Goal: Transaction & Acquisition: Purchase product/service

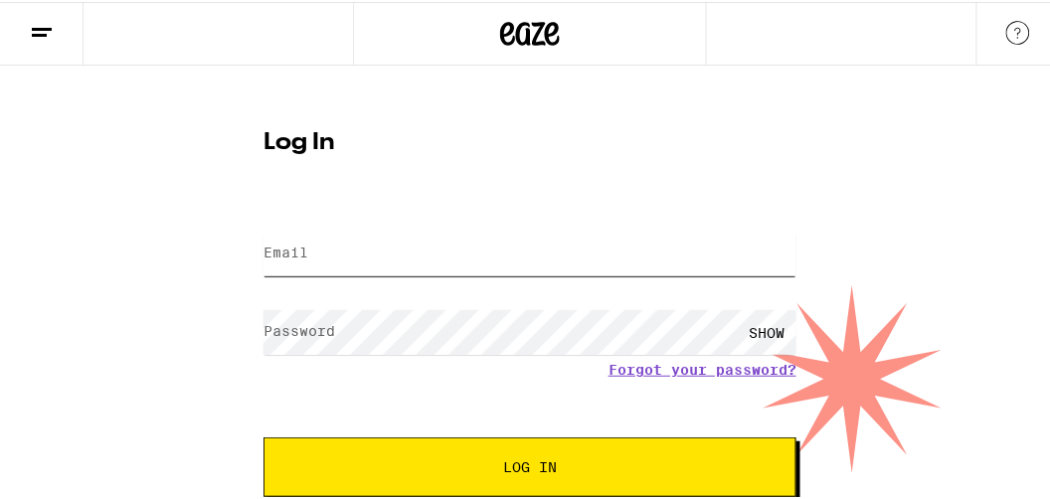
type input "[EMAIL_ADDRESS][DOMAIN_NAME]"
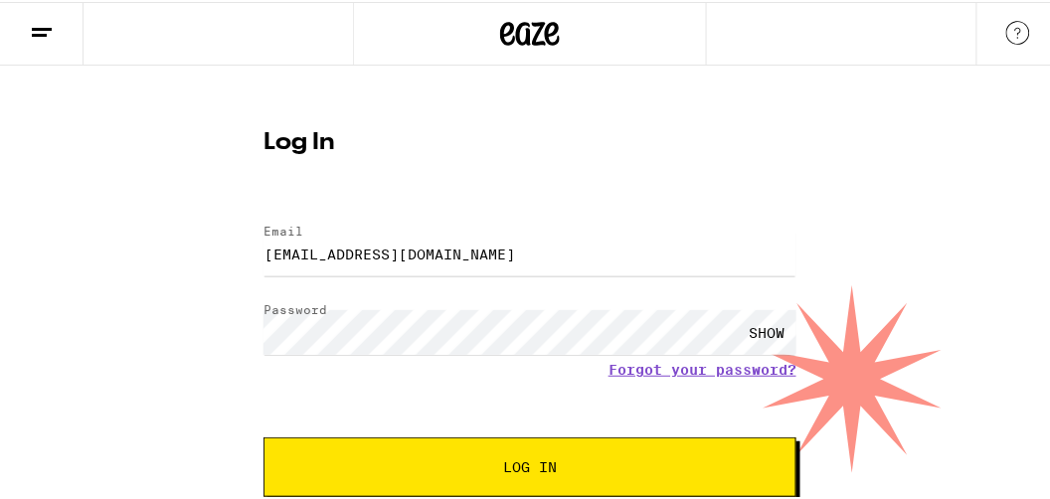
click at [524, 470] on span "Log In" at bounding box center [530, 465] width 54 height 14
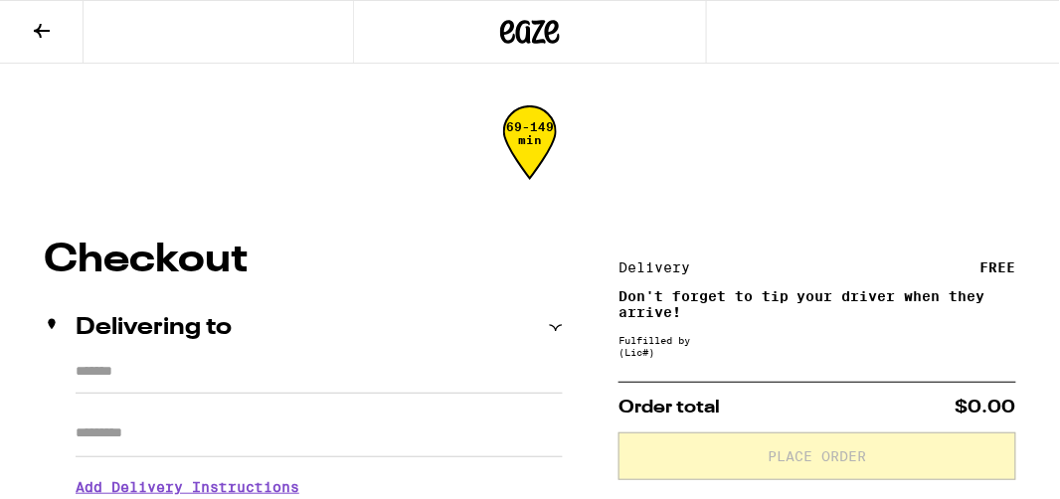
type input "**********"
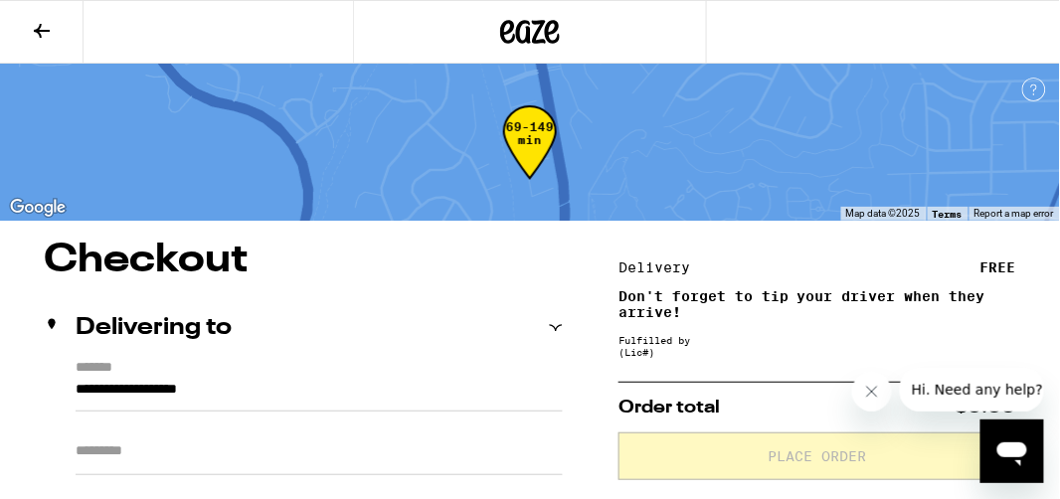
click at [41, 30] on icon at bounding box center [42, 31] width 16 height 14
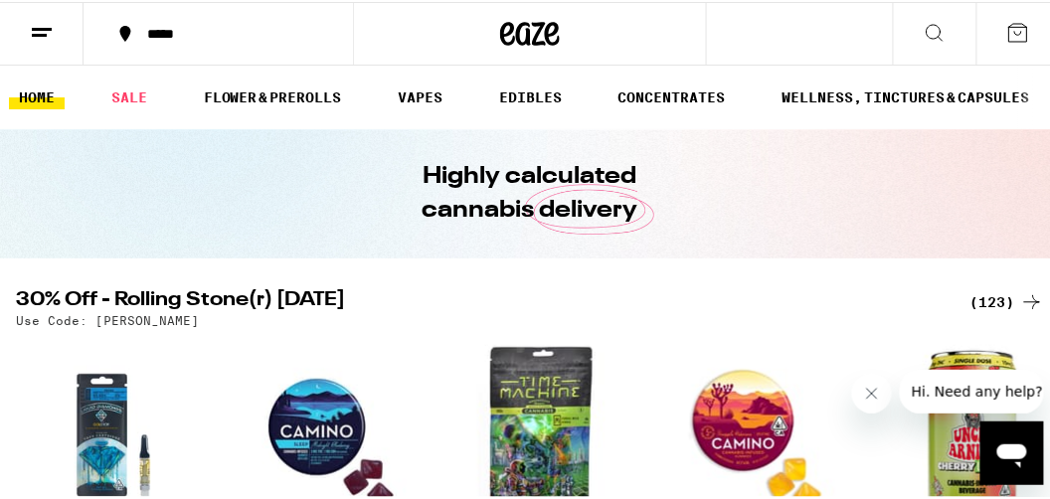
click at [922, 33] on icon at bounding box center [934, 31] width 24 height 24
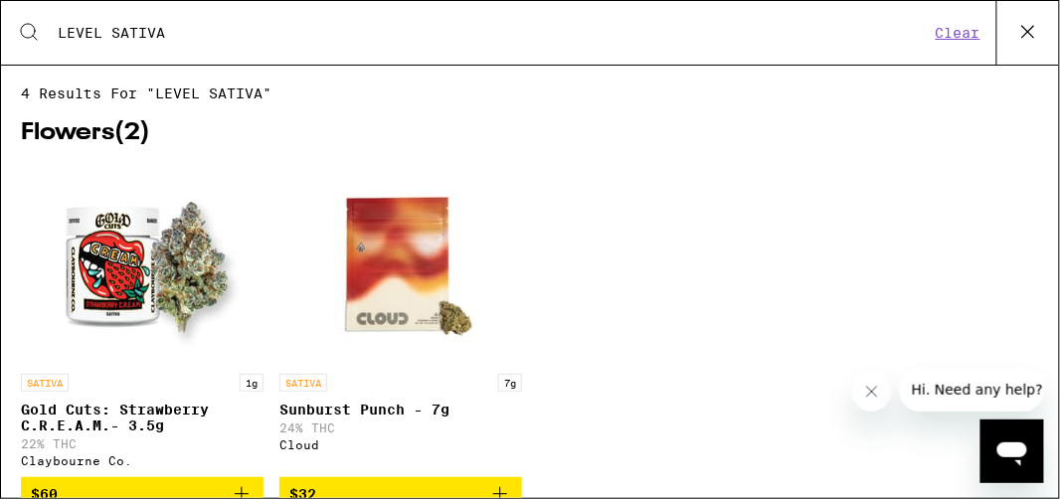
type input "LEVEL SATIVA"
click at [177, 91] on span "4 results for "LEVEL SATIVA"" at bounding box center [530, 93] width 1018 height 16
click at [1027, 31] on icon at bounding box center [1028, 32] width 30 height 30
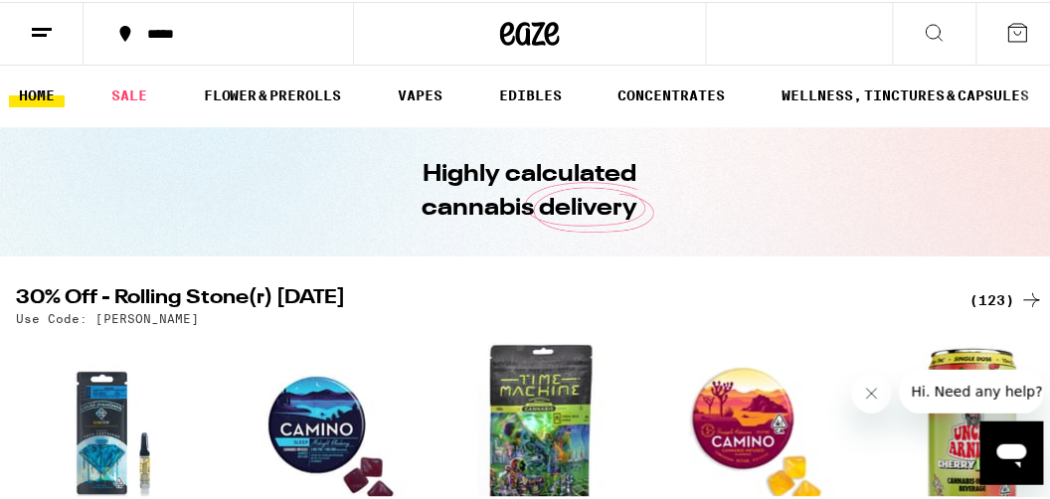
scroll to position [3, 0]
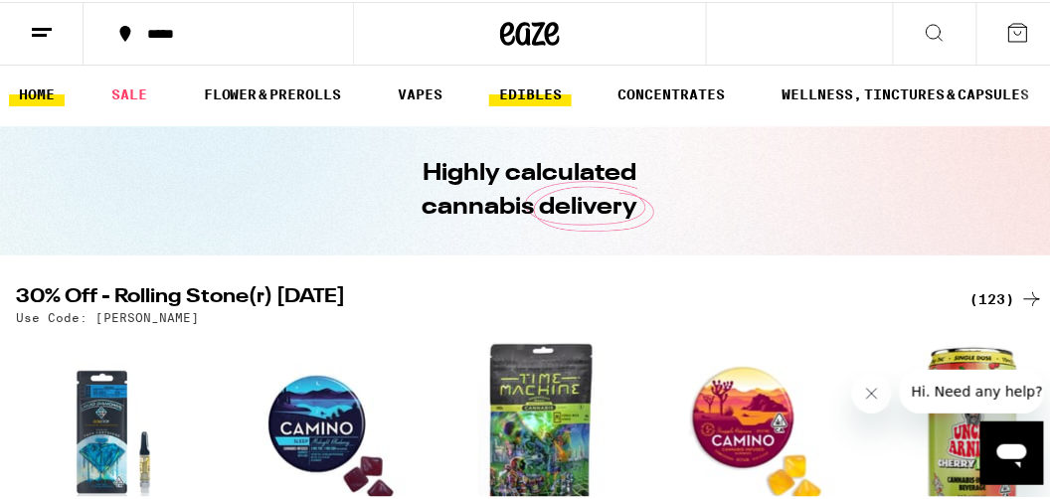
click at [538, 94] on link "EDIBLES" at bounding box center [530, 93] width 82 height 24
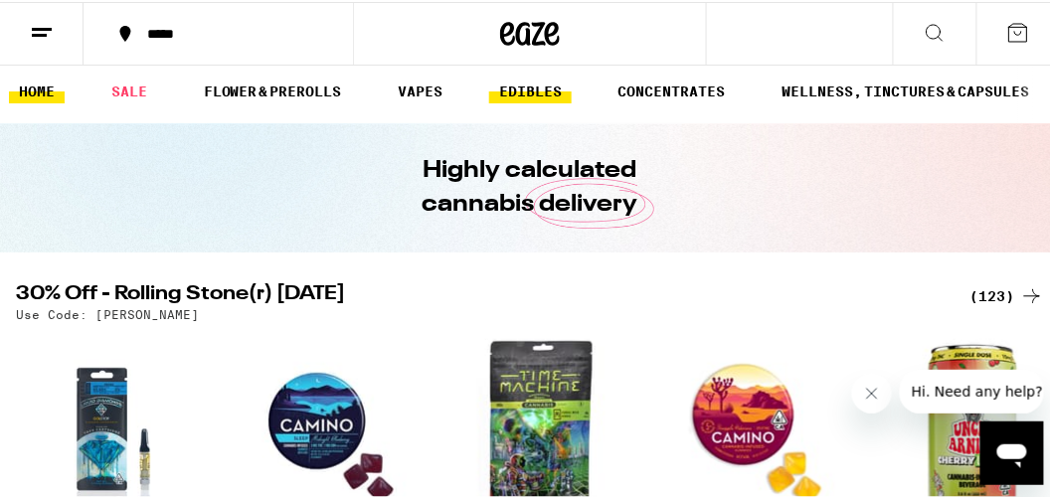
scroll to position [2, 0]
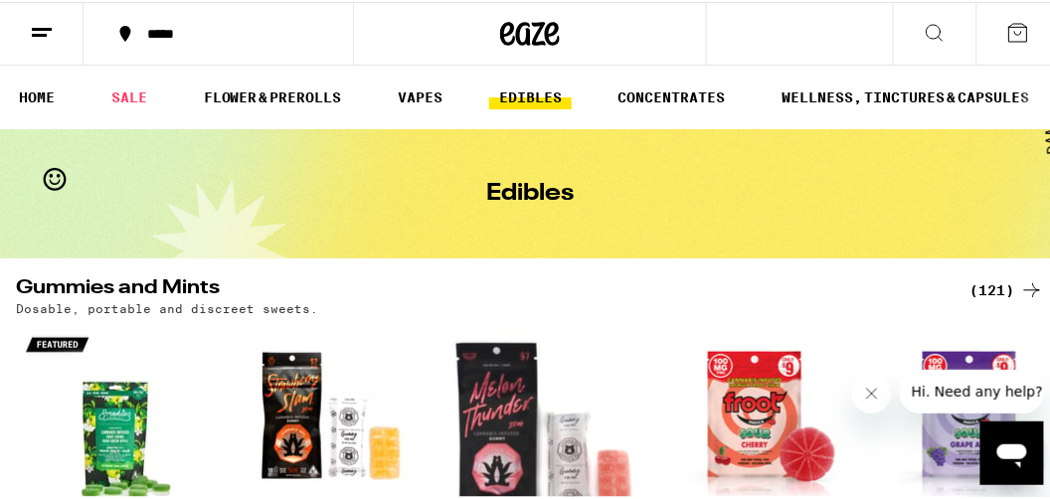
click at [925, 29] on icon at bounding box center [934, 31] width 24 height 24
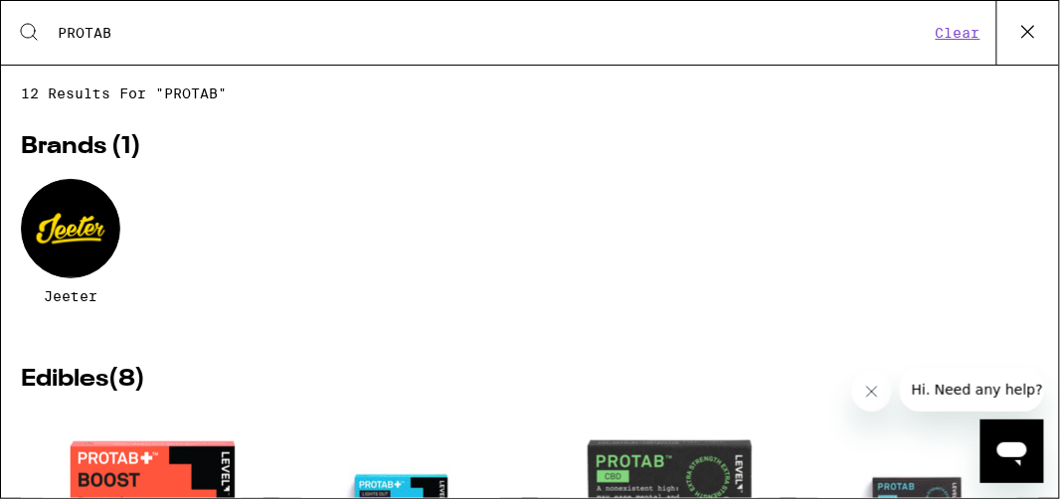
type input "PROTAB SATIVA"
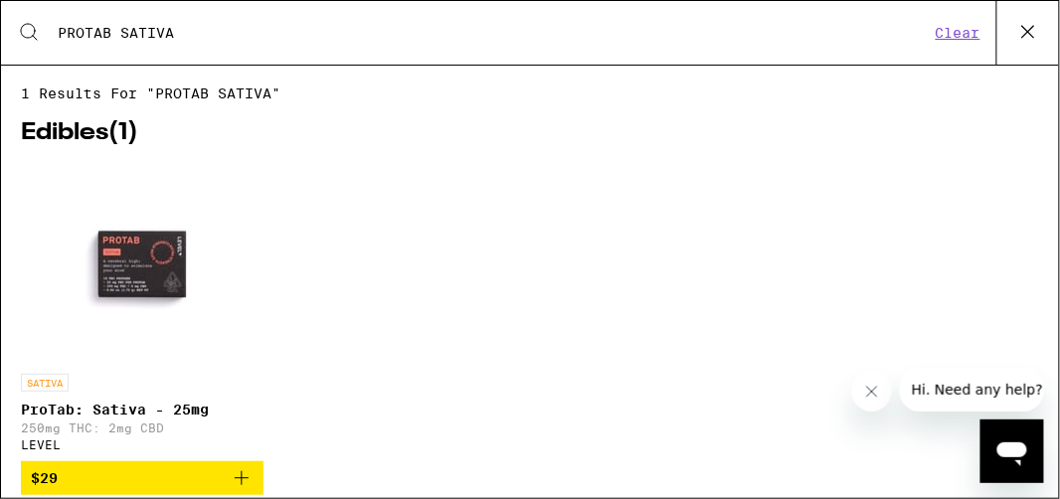
click at [132, 265] on img "Open page for ProTab: Sativa - 25mg from LEVEL" at bounding box center [142, 264] width 199 height 199
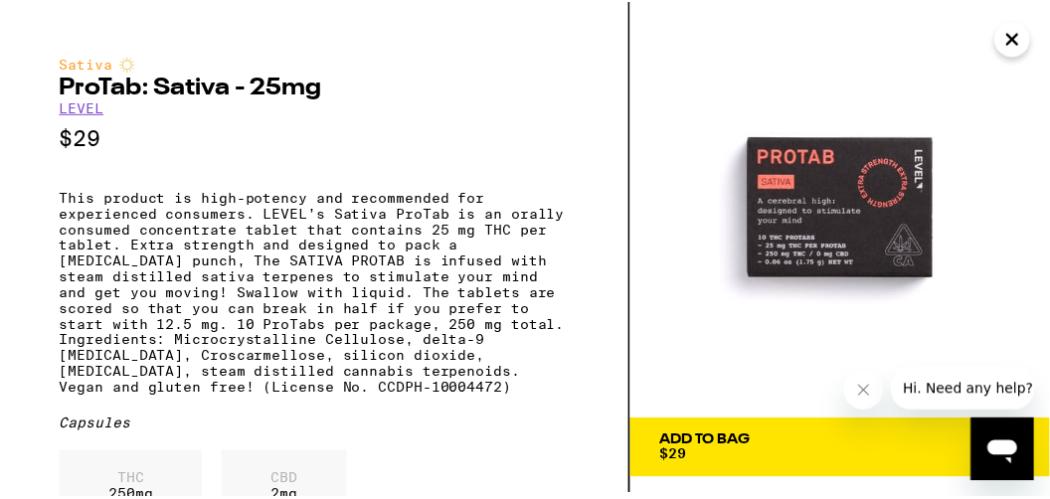
scroll to position [8, 0]
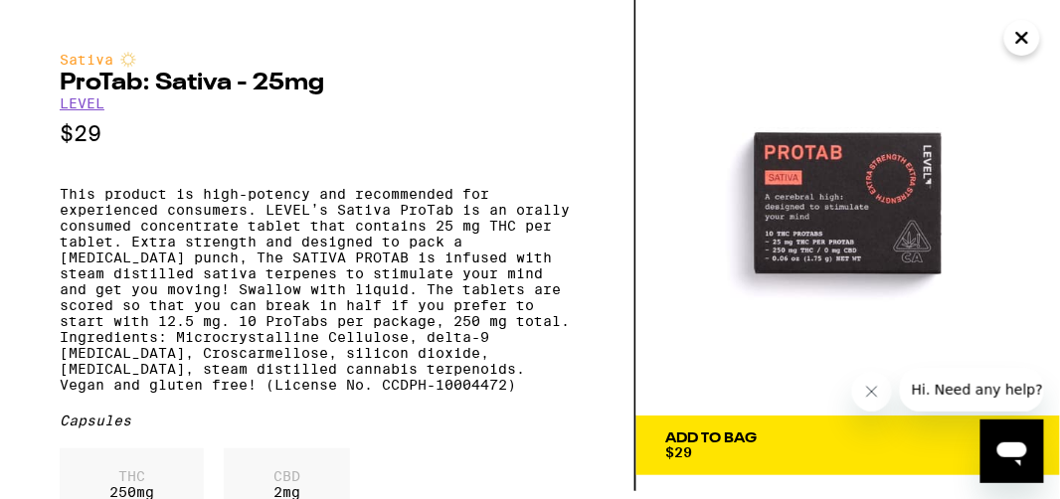
click at [725, 446] on div "Add To Bag $29" at bounding box center [711, 445] width 91 height 28
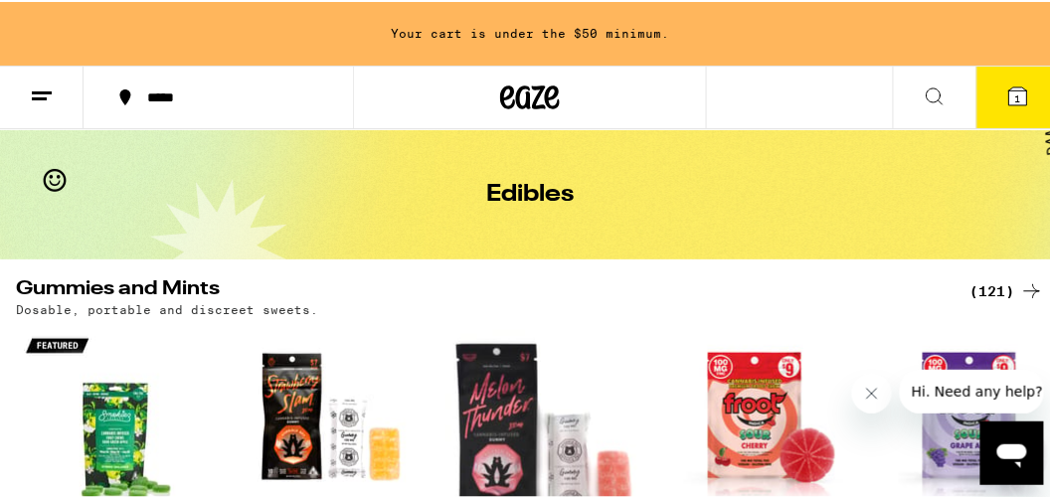
scroll to position [64, 0]
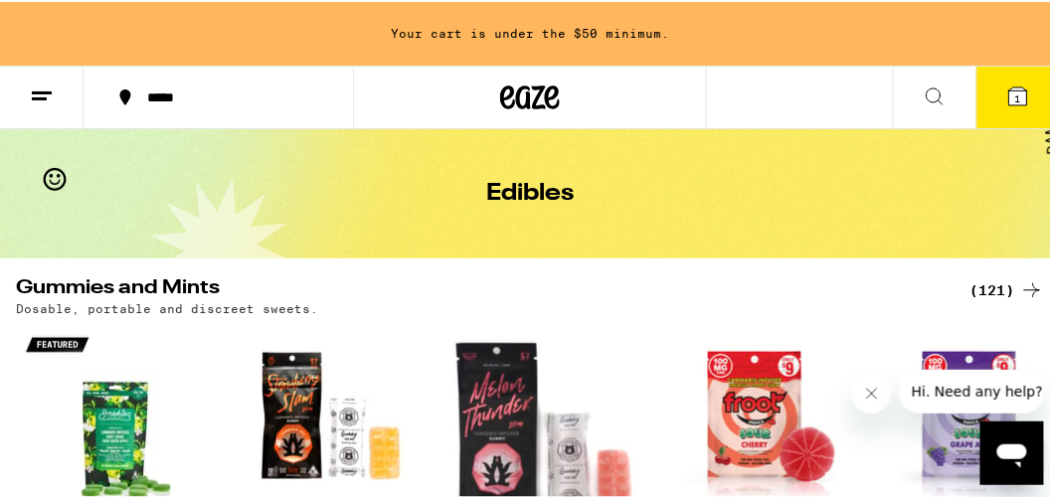
click at [1015, 93] on span "1" at bounding box center [1018, 96] width 6 height 12
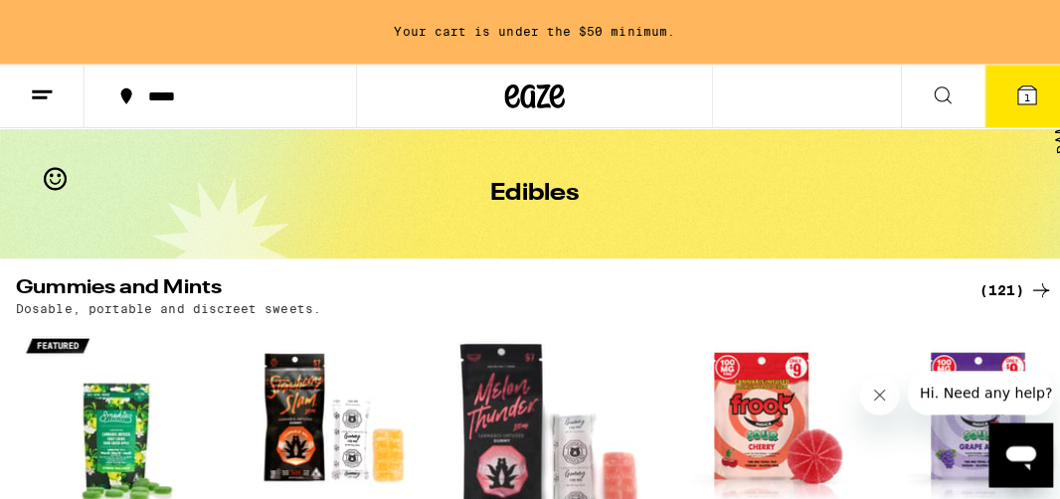
scroll to position [63, 0]
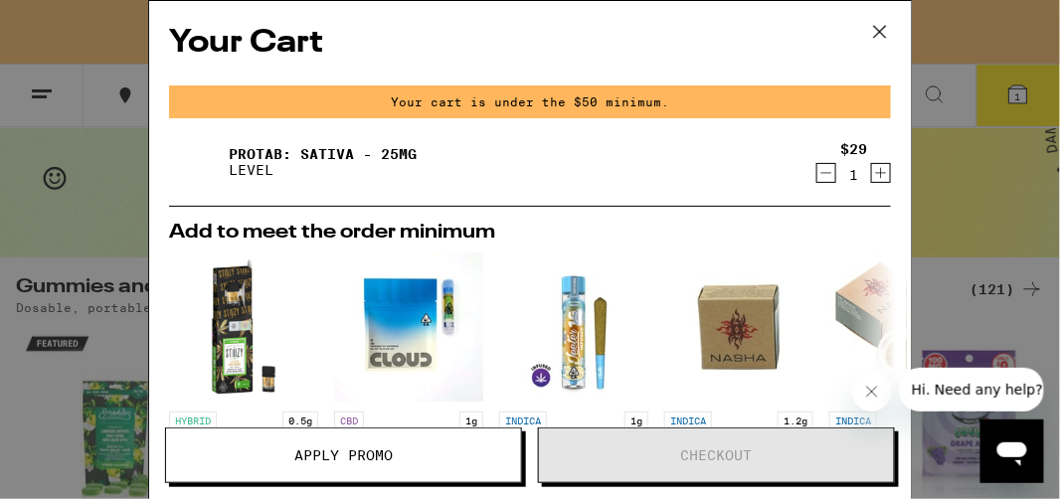
click at [876, 174] on icon "Increment" at bounding box center [881, 173] width 11 height 11
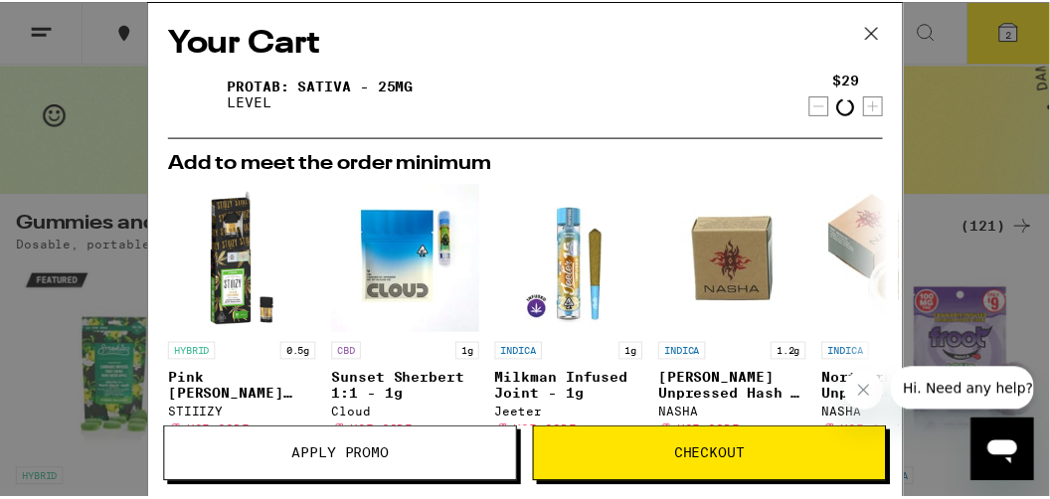
scroll to position [0, 0]
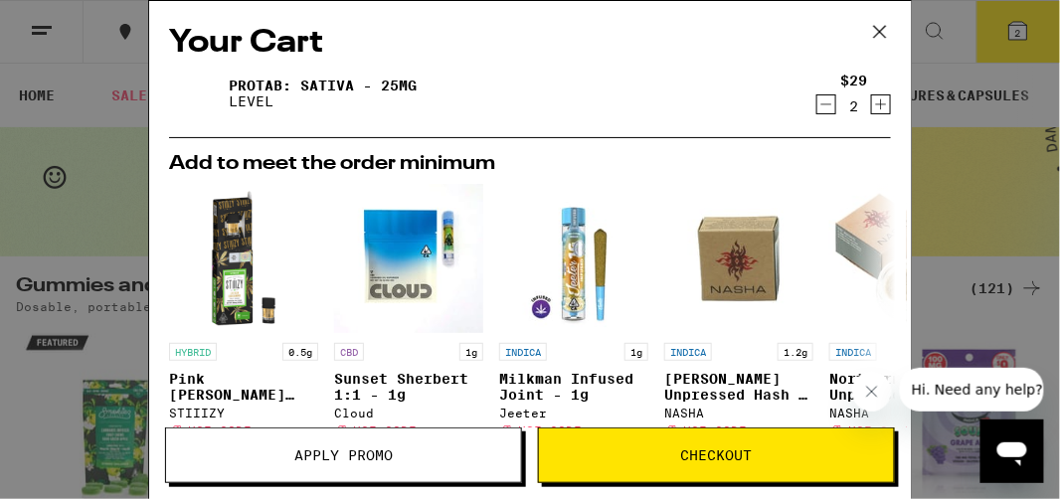
click at [872, 104] on icon "Increment" at bounding box center [881, 104] width 18 height 24
click at [872, 103] on icon "Increment" at bounding box center [881, 104] width 18 height 24
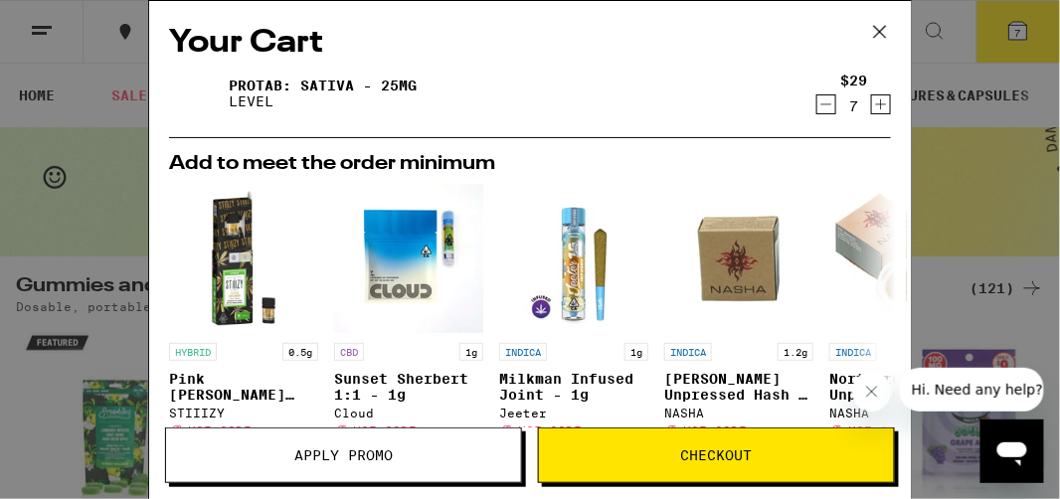
click at [872, 103] on icon "Increment" at bounding box center [881, 104] width 18 height 24
click at [723, 455] on span "Checkout" at bounding box center [717, 455] width 72 height 14
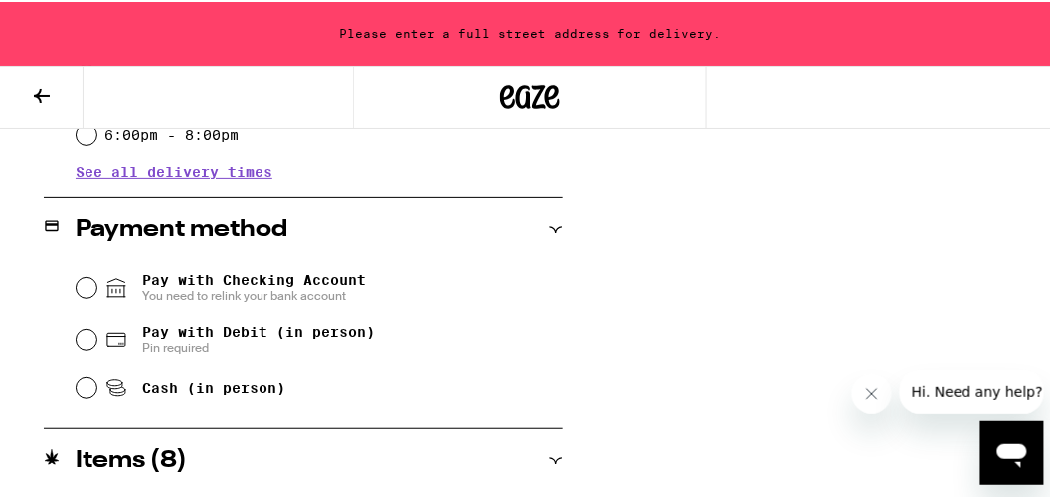
scroll to position [759, 0]
click at [85, 339] on input "Pay with Debit (in person) Pin required" at bounding box center [87, 337] width 20 height 20
radio input "true"
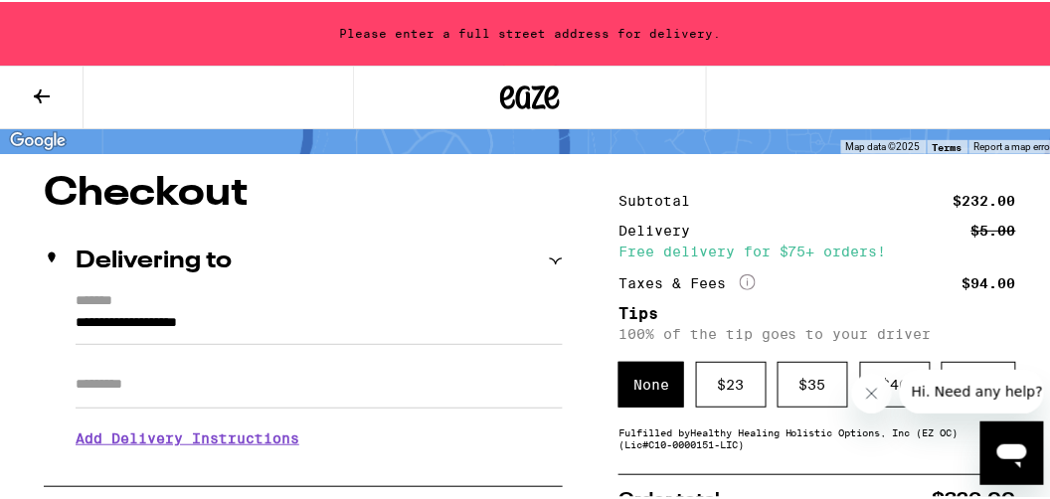
scroll to position [131, 0]
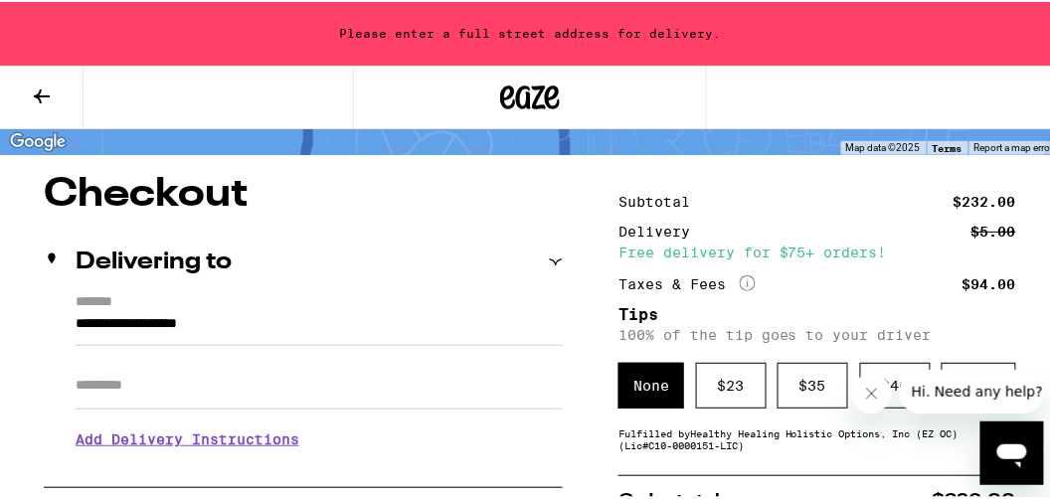
click at [76, 325] on input "**********" at bounding box center [319, 327] width 487 height 34
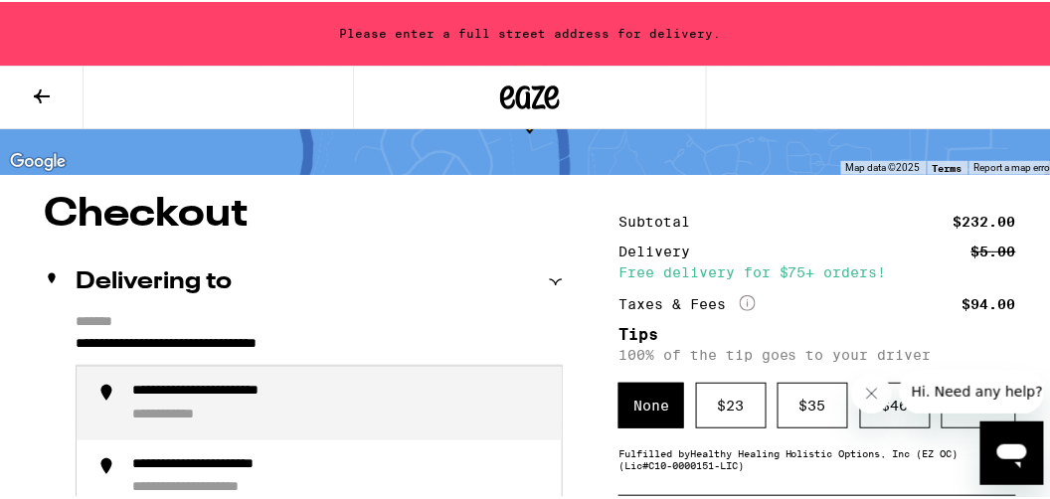
scroll to position [109, 0]
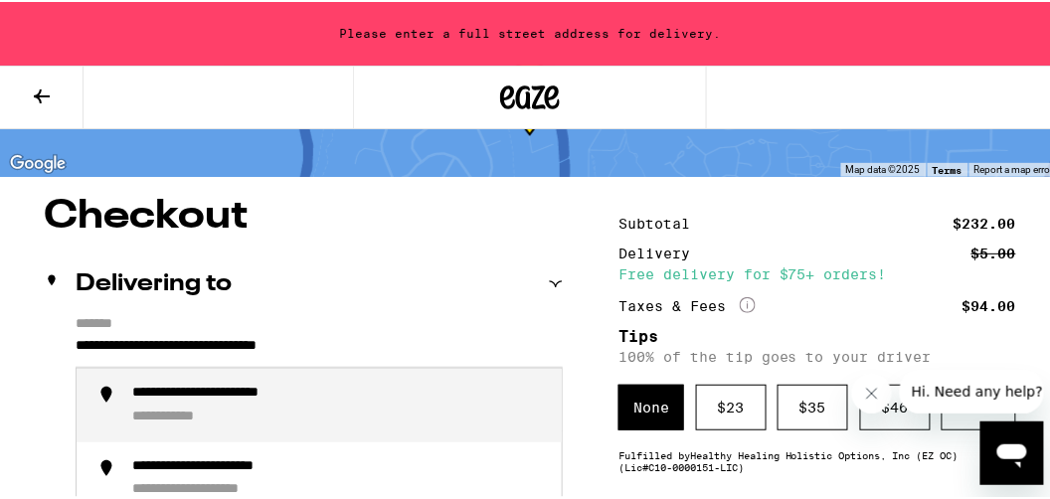
click at [212, 394] on div "**********" at bounding box center [244, 392] width 225 height 18
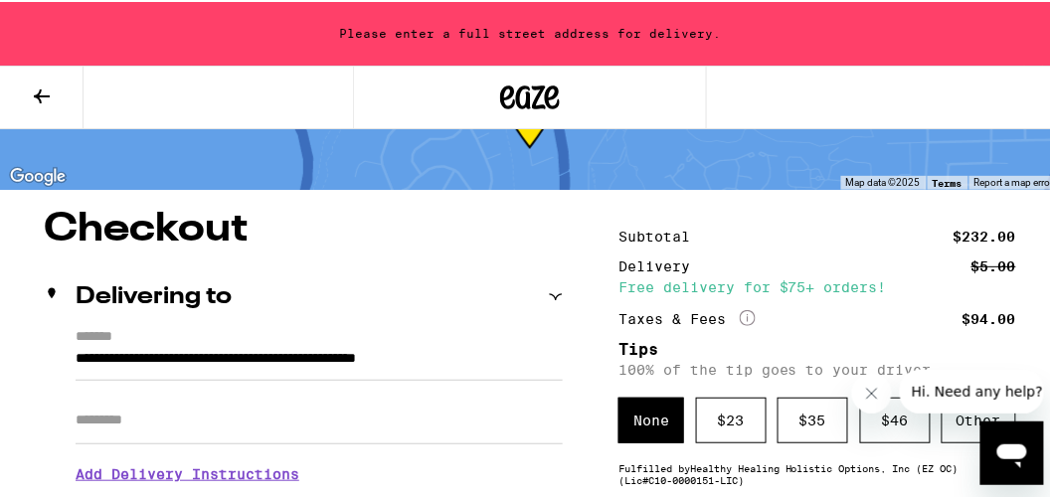
type input "**********"
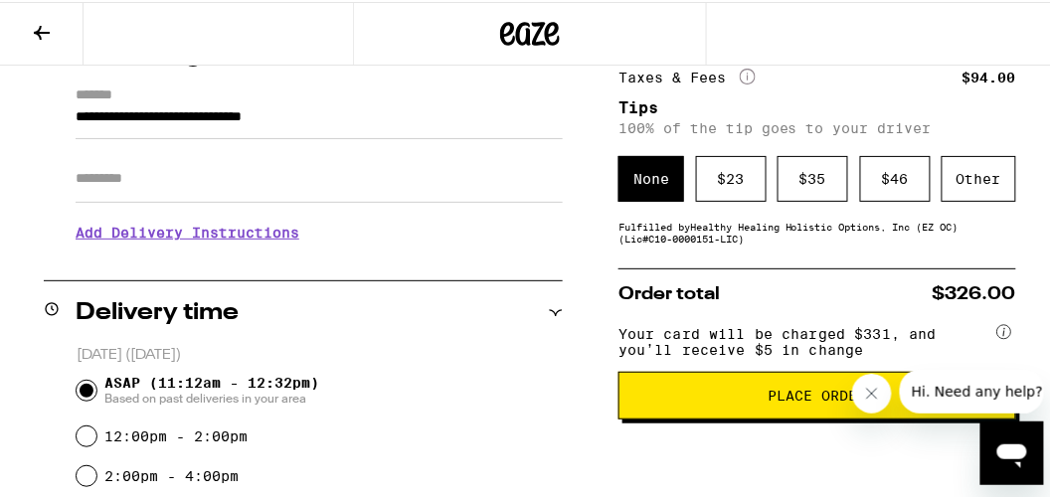
scroll to position [275, 0]
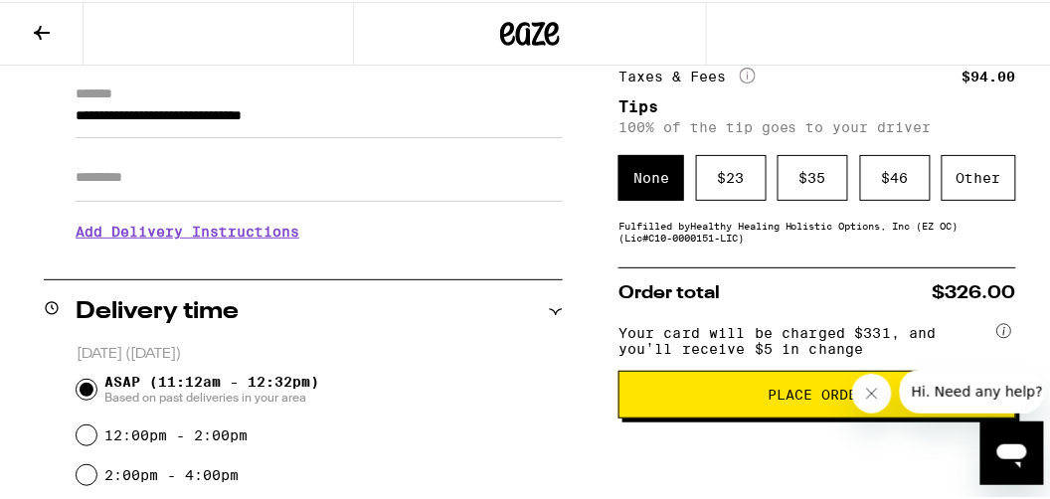
click at [247, 239] on h3 "Add Delivery Instructions" at bounding box center [319, 230] width 487 height 46
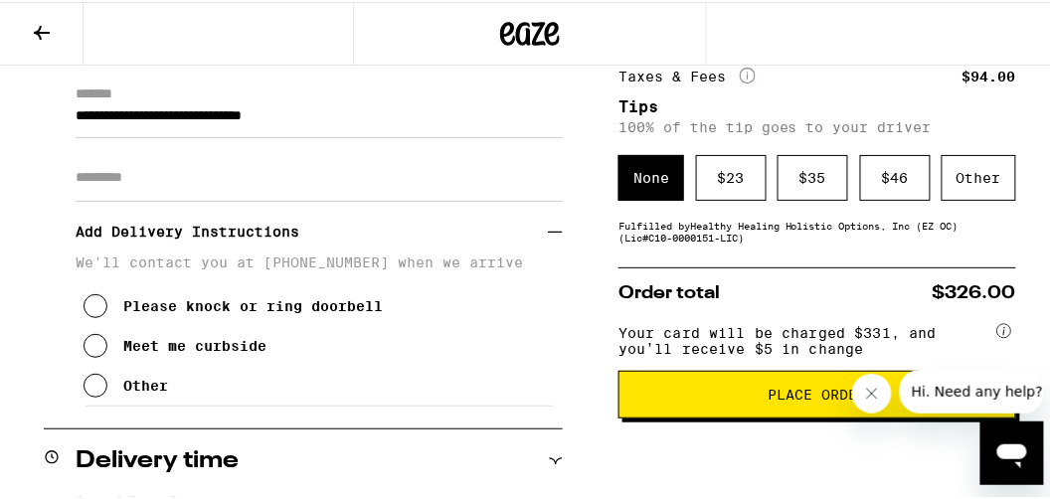
click at [95, 391] on icon at bounding box center [95, 384] width 24 height 24
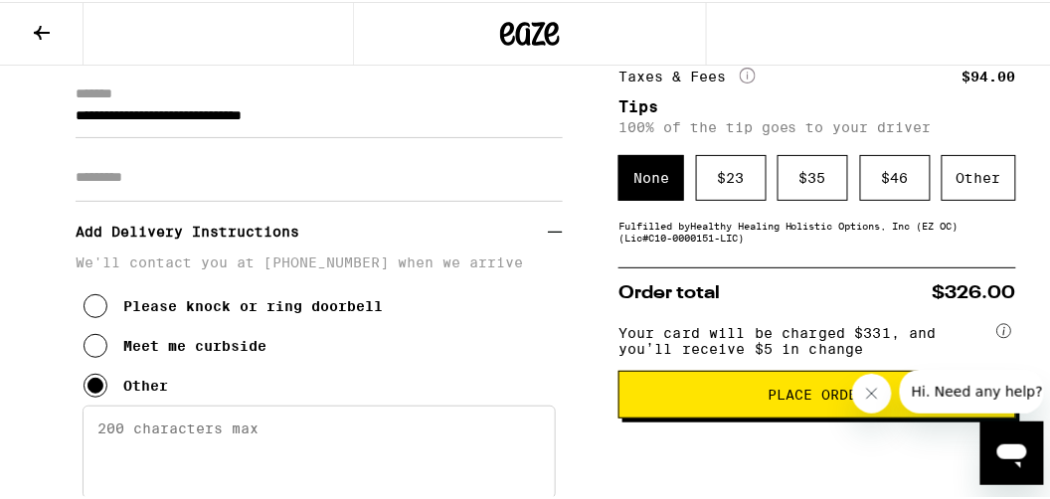
click at [267, 437] on textarea "Enter any other delivery instructions you want driver to know" at bounding box center [318, 450] width 473 height 93
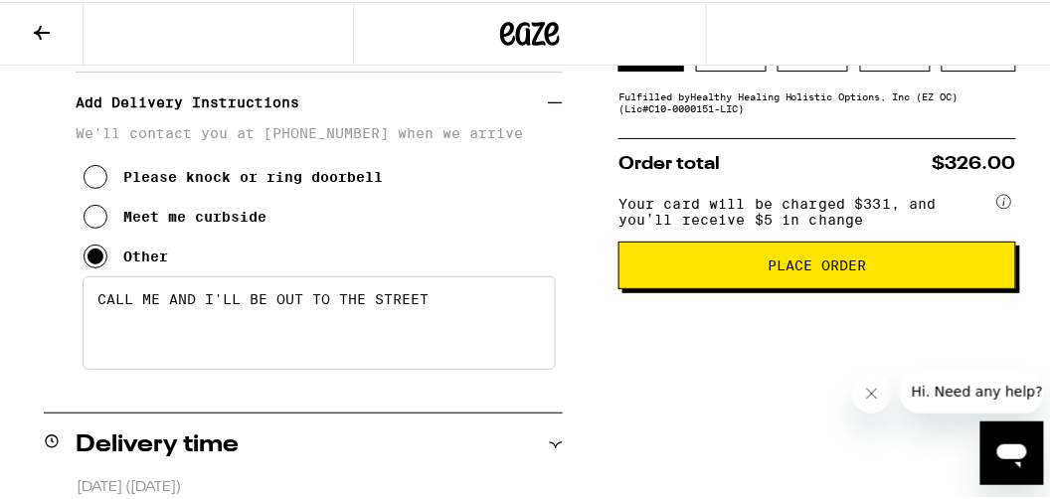
scroll to position [406, 0]
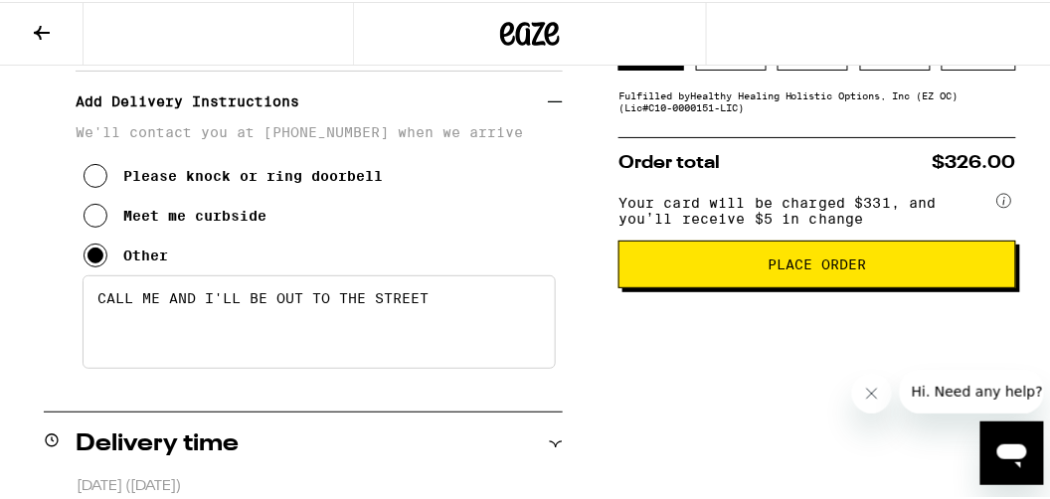
type textarea "CALL ME AND I'LL BE OUT TO THE STREET"
click at [809, 269] on span "Place Order" at bounding box center [817, 262] width 98 height 14
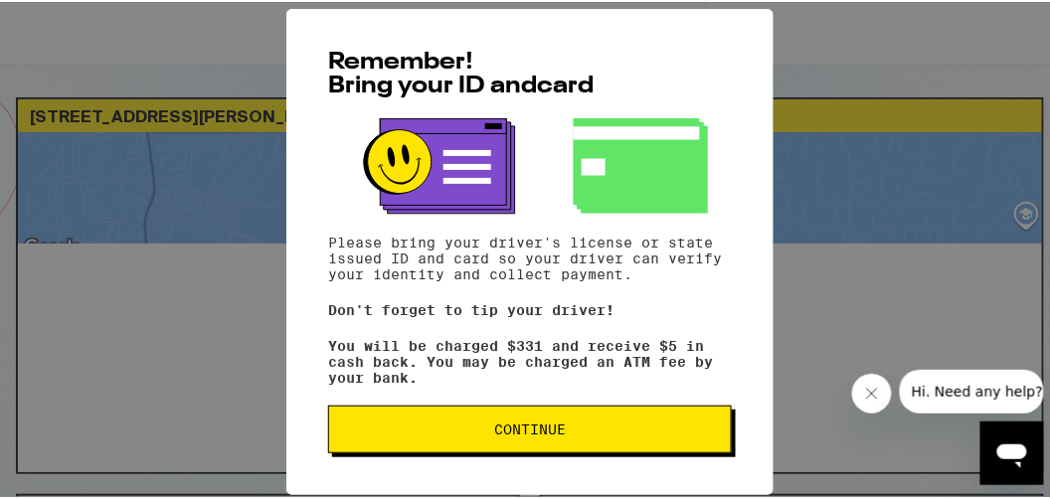
scroll to position [9, 0]
click at [525, 432] on span "Continue" at bounding box center [530, 427] width 72 height 14
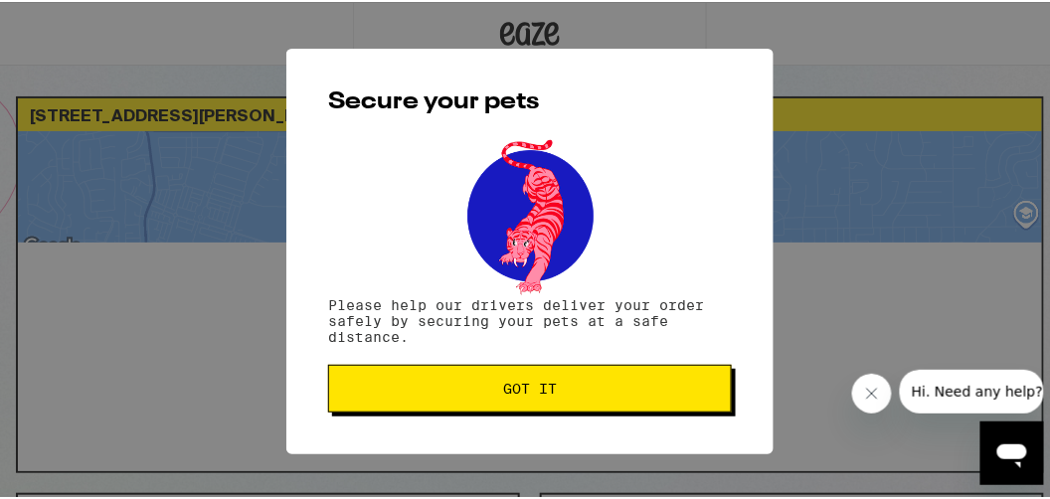
click at [518, 387] on span "Got it" at bounding box center [530, 387] width 54 height 14
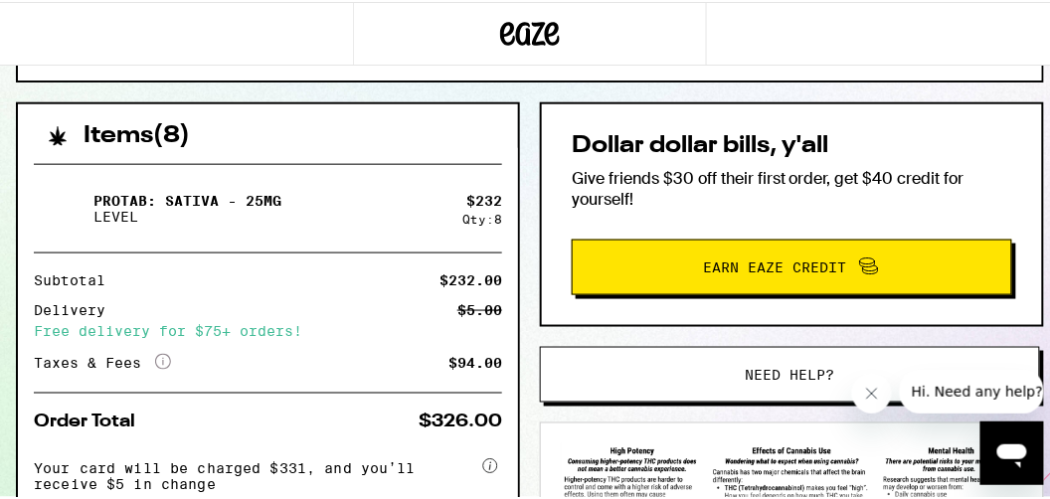
scroll to position [401, 0]
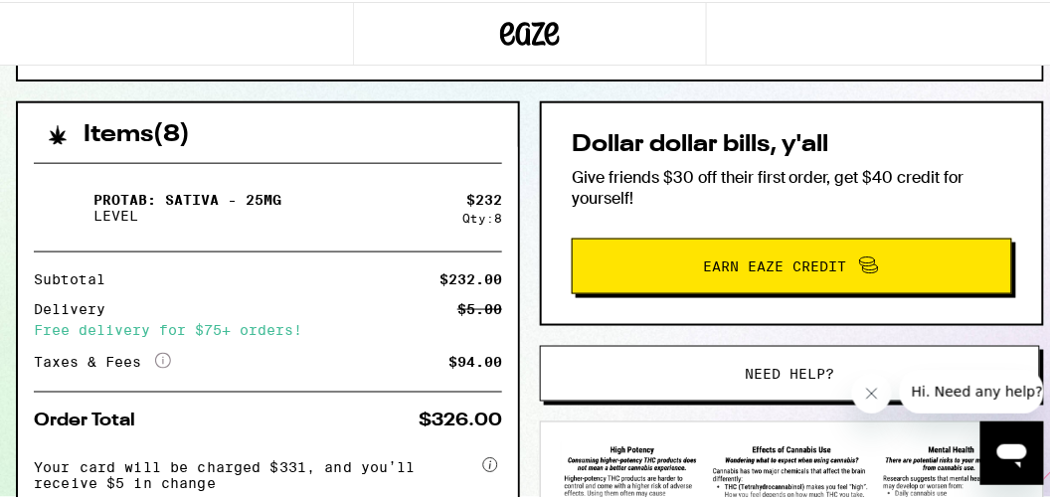
click at [764, 261] on span "Earn Eaze Credit" at bounding box center [775, 264] width 143 height 14
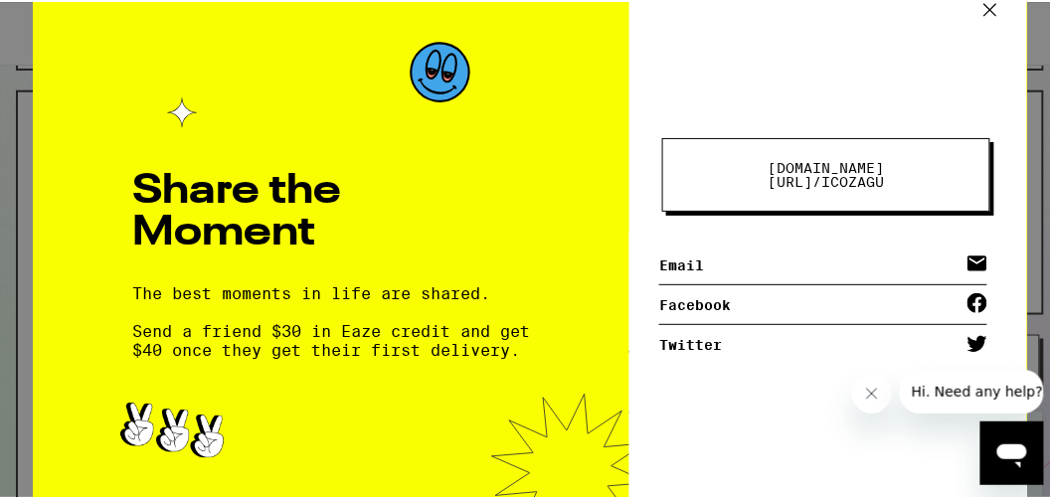
scroll to position [412, 0]
click at [680, 256] on link "Email" at bounding box center [823, 264] width 328 height 40
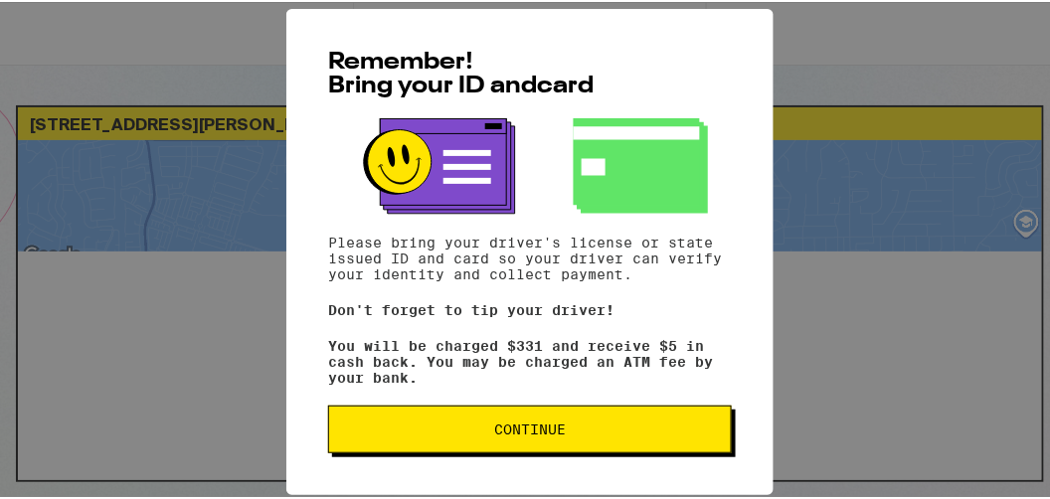
click at [532, 434] on span "Continue" at bounding box center [530, 427] width 72 height 14
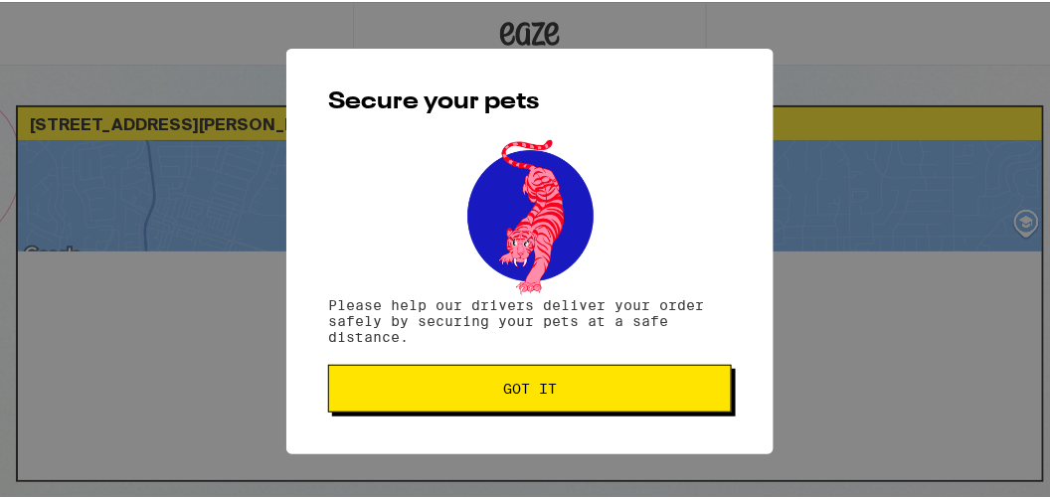
click at [526, 387] on span "Got it" at bounding box center [530, 387] width 54 height 14
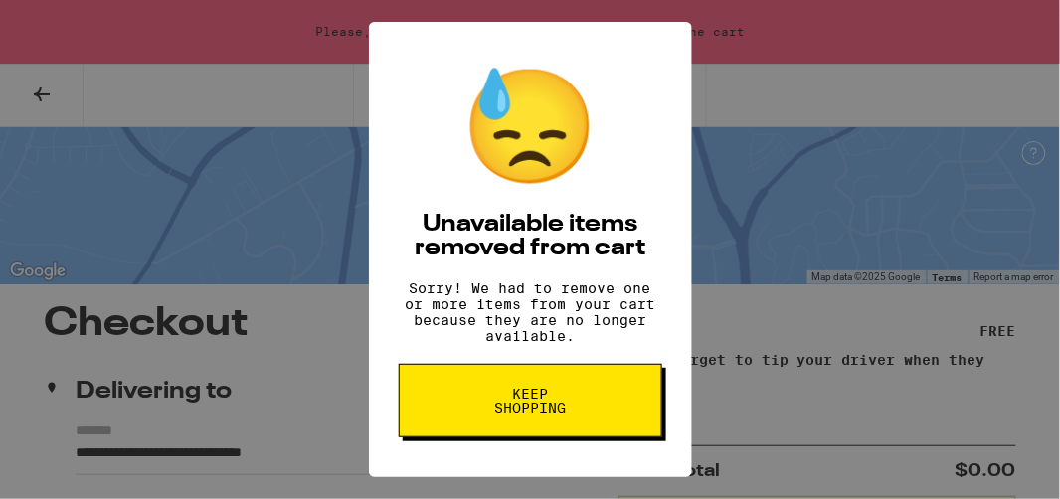
click at [530, 414] on span "Keep Shopping" at bounding box center [530, 401] width 102 height 28
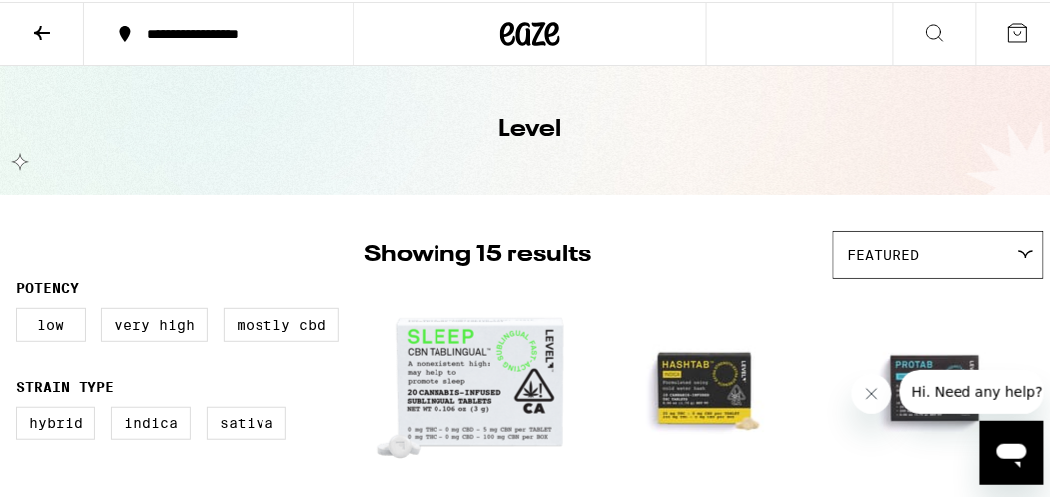
click at [926, 26] on icon at bounding box center [934, 31] width 24 height 24
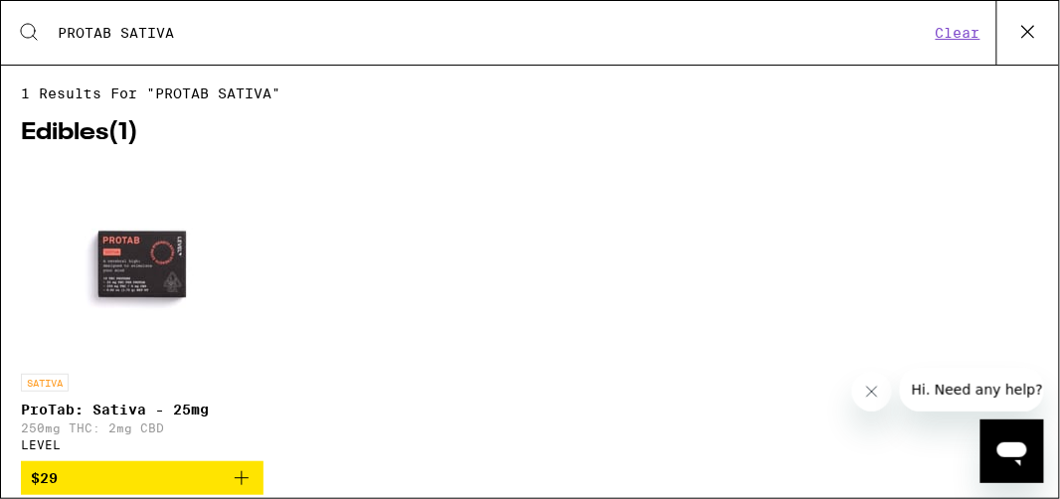
type input "PROTAB SATIVA"
click at [146, 262] on img "Open page for ProTab: Sativa - 25mg from LEVEL" at bounding box center [142, 264] width 199 height 199
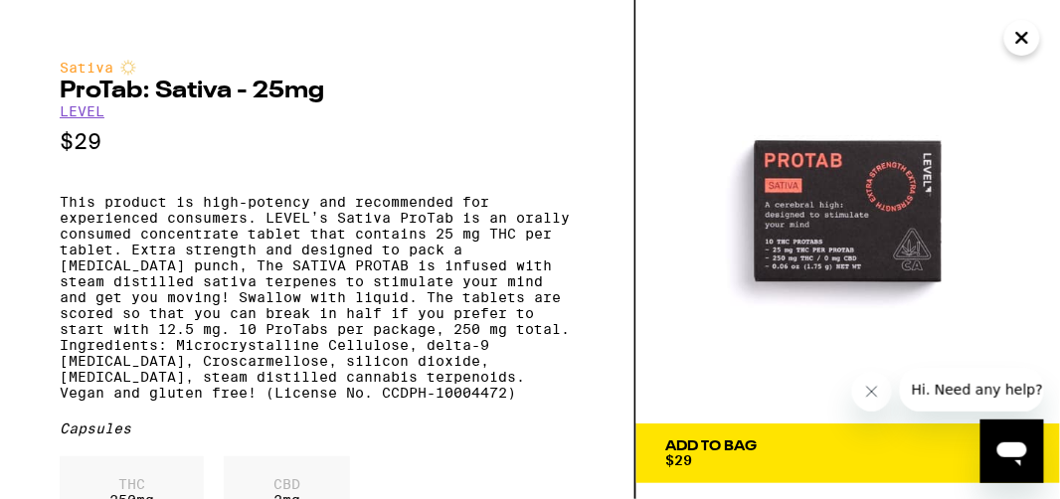
click at [1009, 449] on icon "Open messaging window" at bounding box center [1011, 453] width 30 height 24
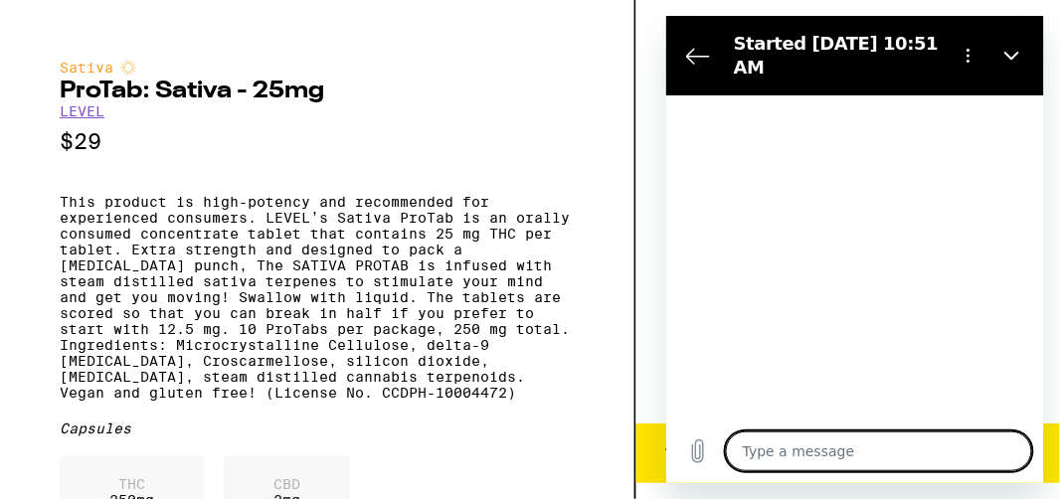
type textarea "x"
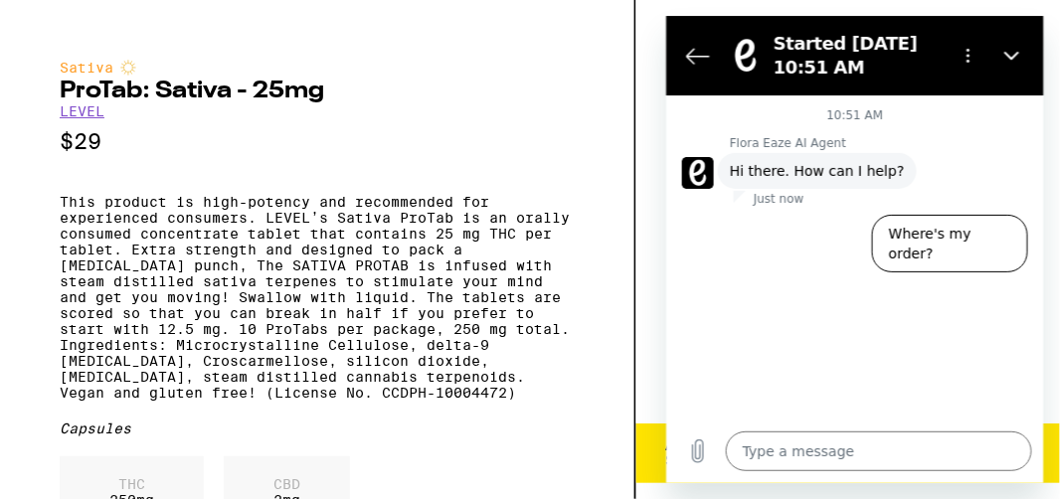
click at [654, 480] on button "Add To Bag $29" at bounding box center [847, 453] width 423 height 60
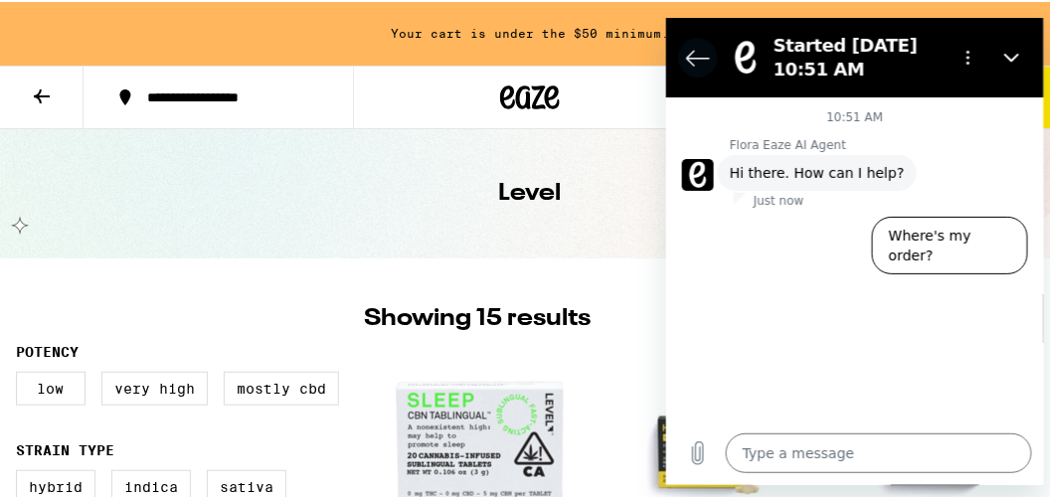
click at [696, 59] on icon "Back to the conversation list" at bounding box center [697, 58] width 22 height 15
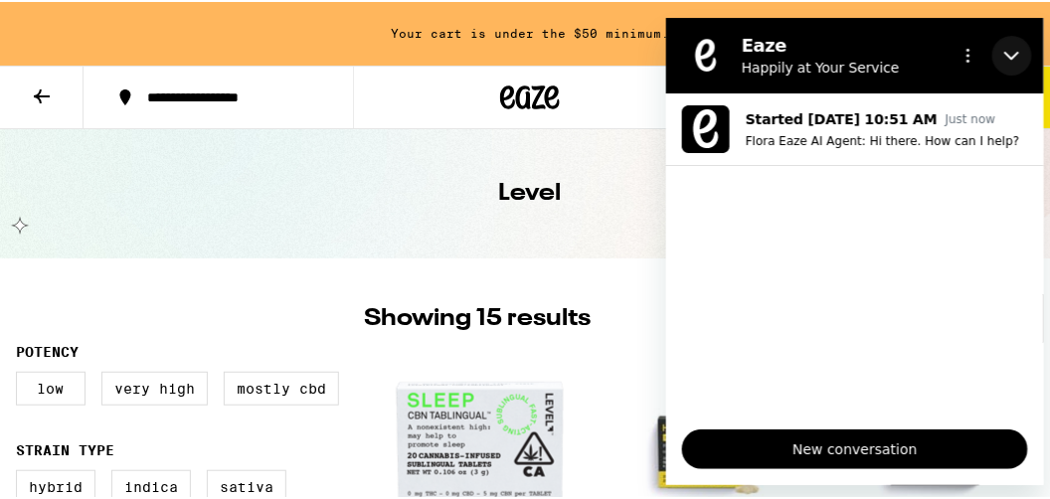
click at [1009, 55] on icon "Close" at bounding box center [1011, 56] width 16 height 16
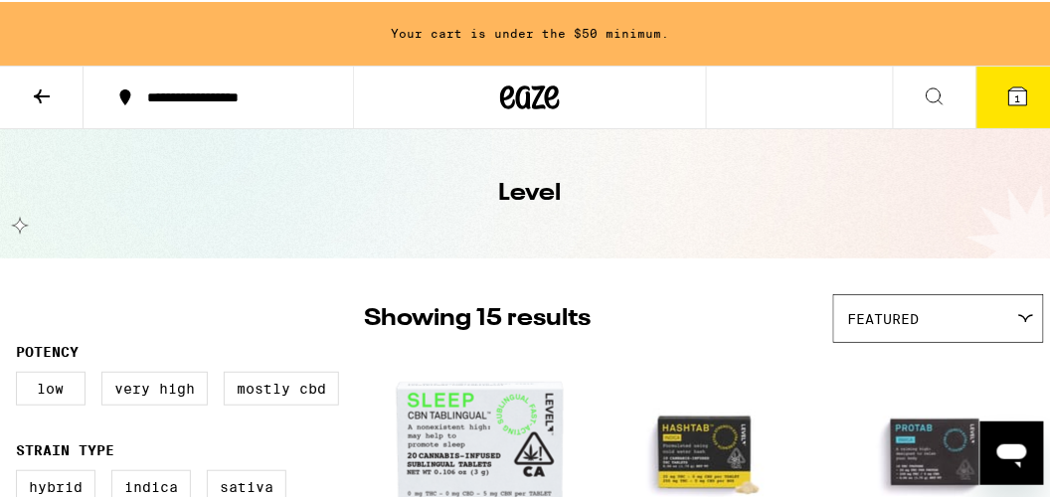
click at [1015, 94] on span "1" at bounding box center [1018, 96] width 6 height 12
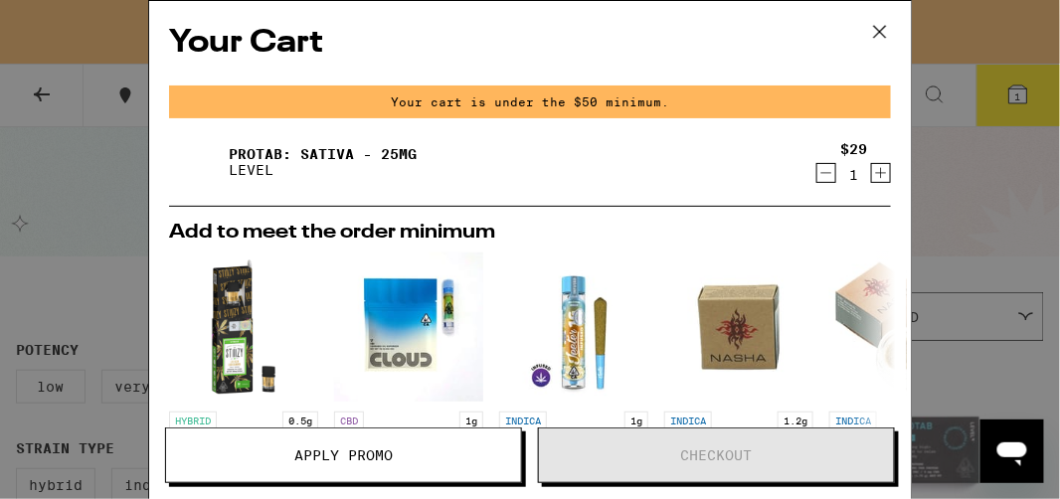
click at [872, 173] on icon "Increment" at bounding box center [881, 173] width 18 height 24
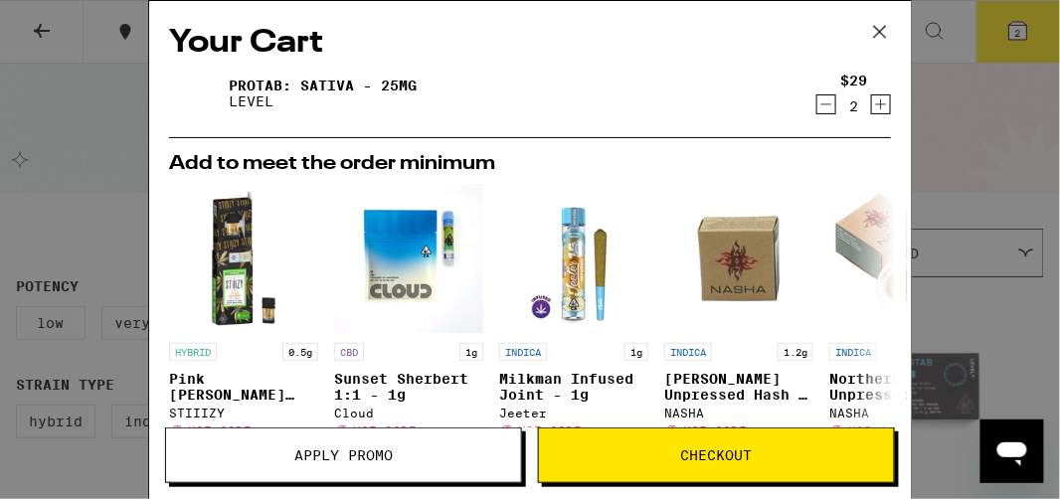
click at [872, 105] on icon "Increment" at bounding box center [881, 104] width 18 height 24
click at [722, 456] on span "Checkout" at bounding box center [717, 455] width 72 height 14
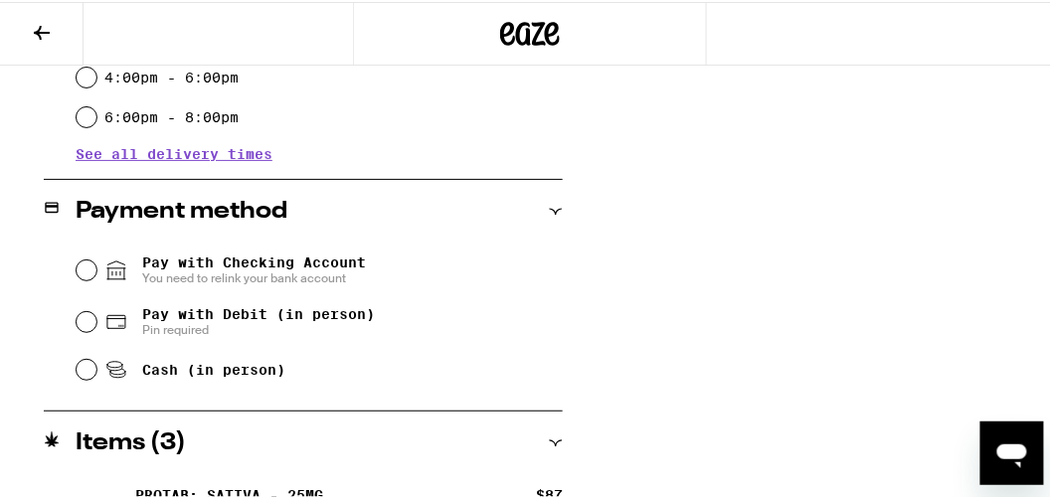
scroll to position [714, 0]
click at [83, 319] on input "Pay with Debit (in person) Pin required" at bounding box center [87, 319] width 20 height 20
radio input "true"
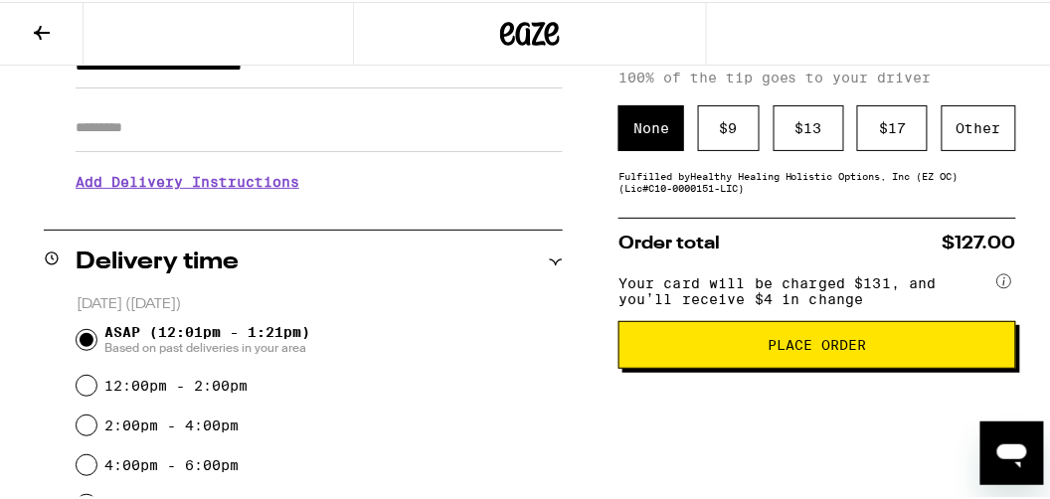
scroll to position [326, 0]
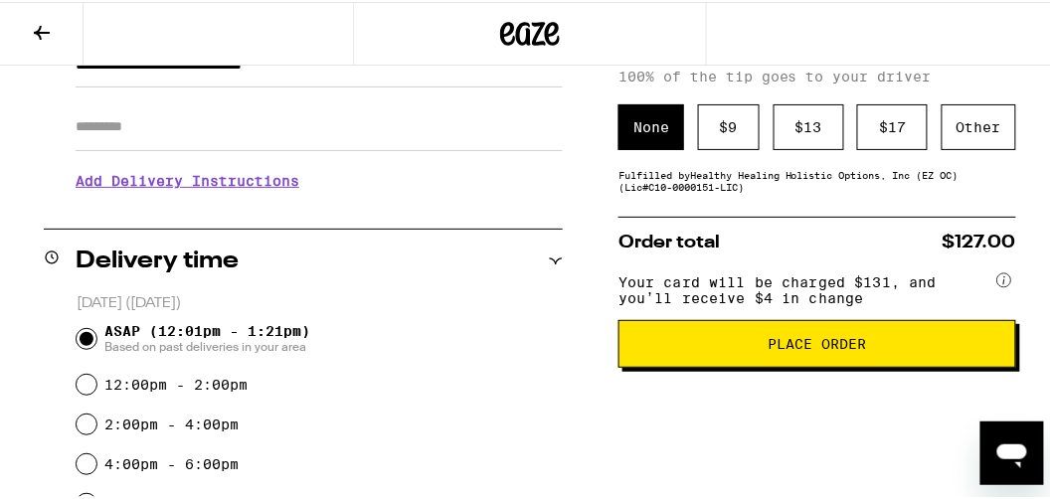
click at [799, 349] on span "Place Order" at bounding box center [817, 342] width 98 height 14
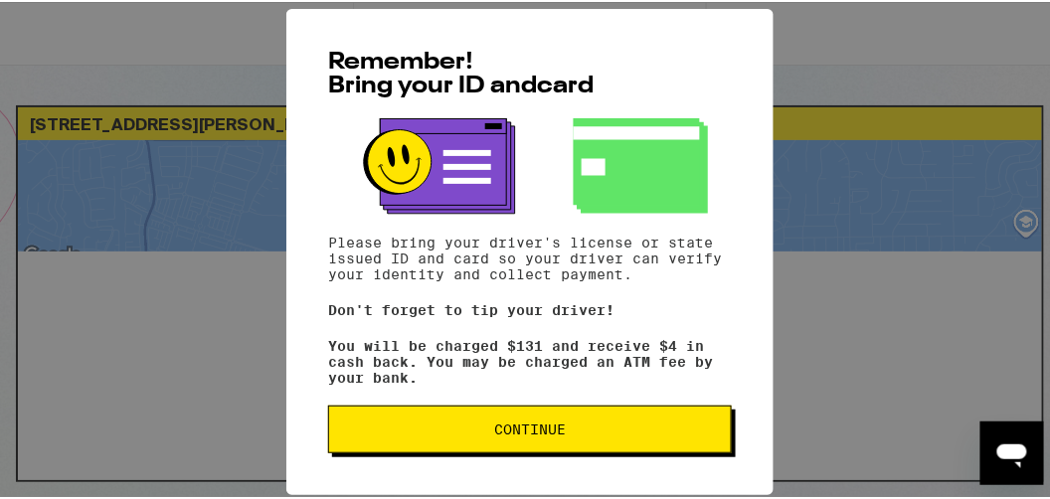
click at [522, 428] on span "Continue" at bounding box center [530, 427] width 72 height 14
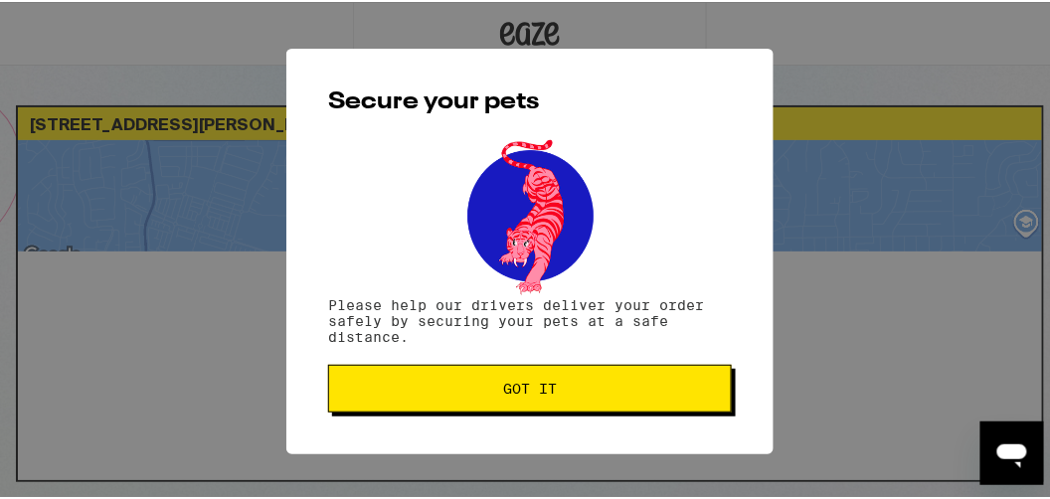
click at [529, 389] on span "Got it" at bounding box center [530, 387] width 54 height 14
